Goal: Task Accomplishment & Management: Use online tool/utility

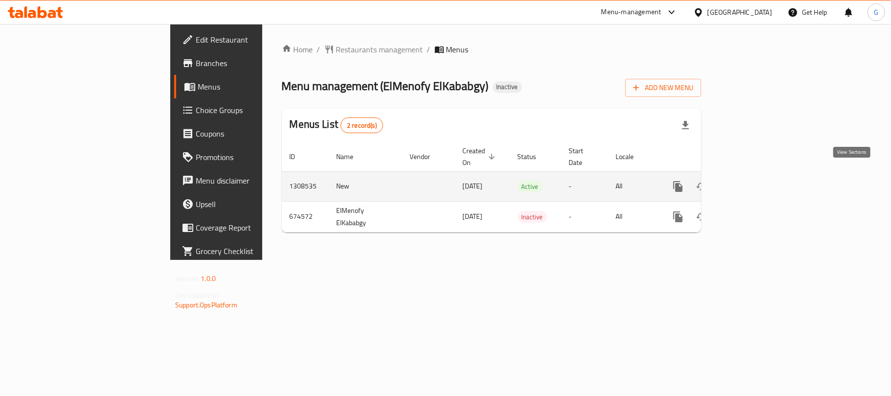
click at [755, 181] on icon "enhanced table" at bounding box center [749, 187] width 12 height 12
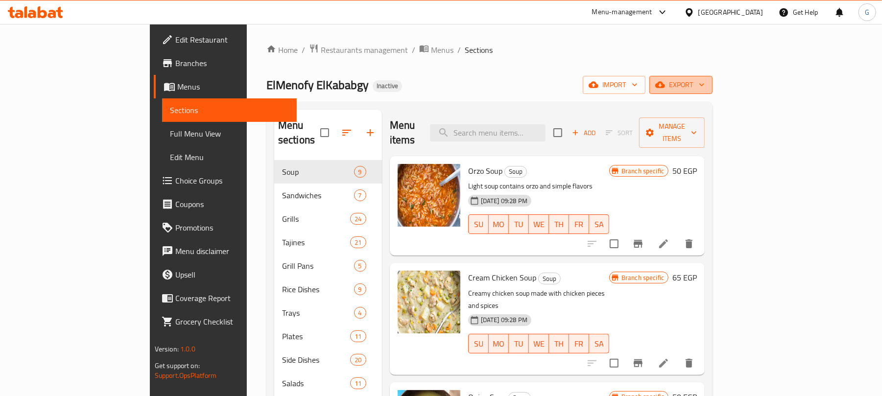
click at [704, 89] on span "export" at bounding box center [680, 85] width 47 height 12
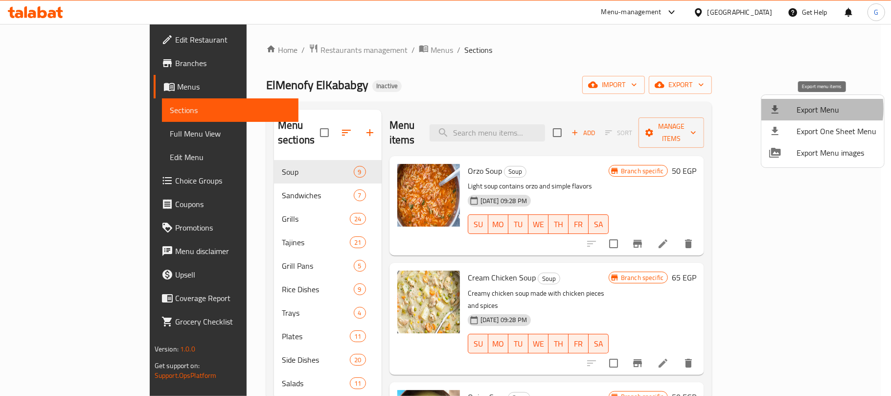
click at [796, 109] on div at bounding box center [782, 110] width 27 height 12
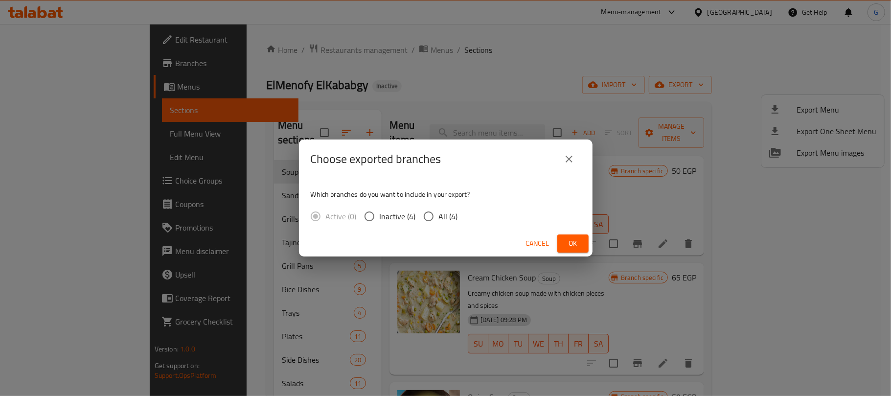
click at [457, 216] on div "Active (0) Inactive (4) All (4)" at bounding box center [388, 216] width 155 height 21
click at [441, 217] on span "All (4)" at bounding box center [448, 216] width 19 height 12
click at [439, 217] on input "All (4)" at bounding box center [428, 216] width 21 height 21
radio input "true"
click at [578, 239] on span "Ok" at bounding box center [573, 243] width 16 height 12
